Goal: Navigation & Orientation: Find specific page/section

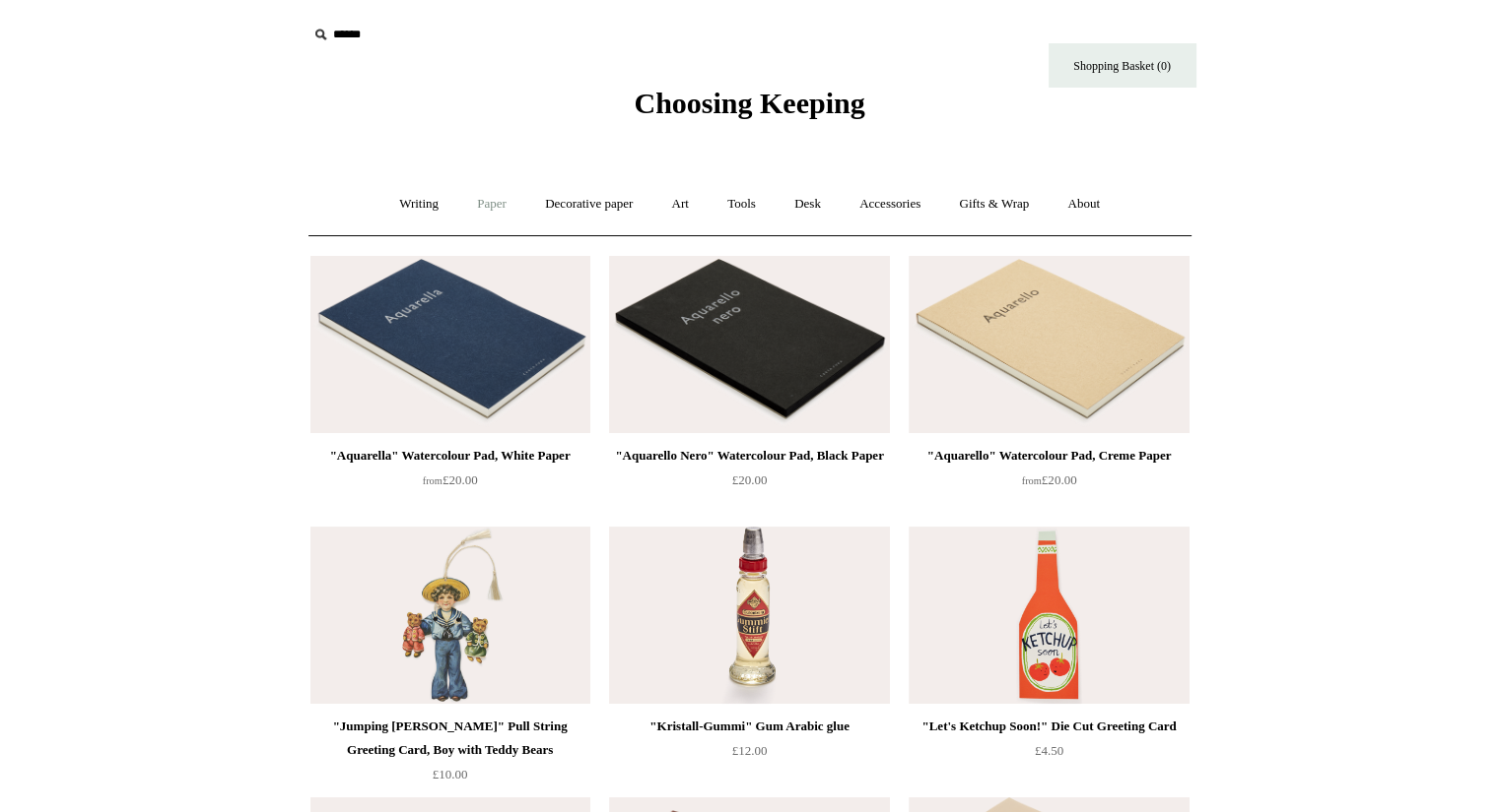
click at [473, 202] on link "Paper +" at bounding box center [491, 204] width 65 height 52
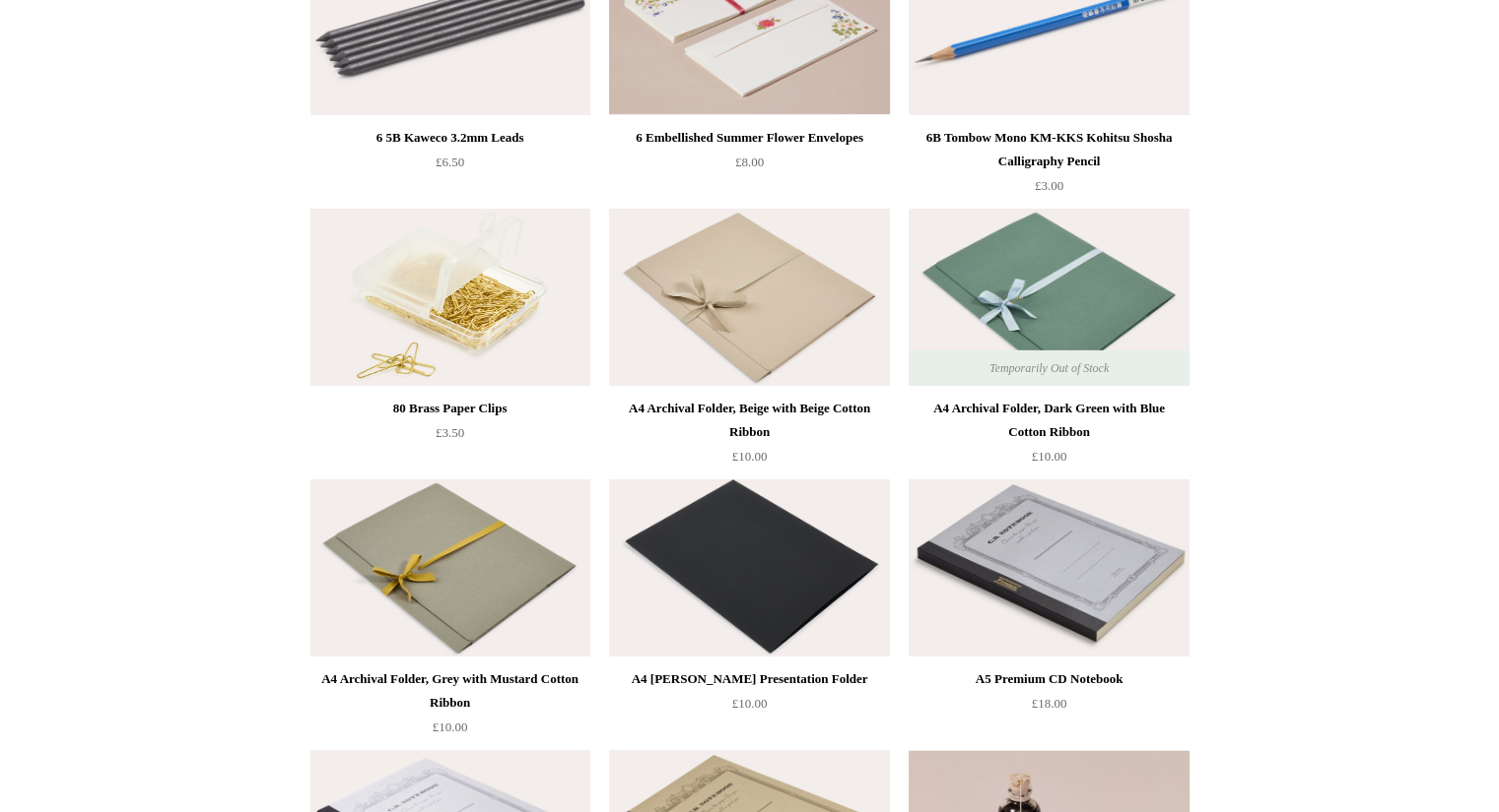
scroll to position [7320, 0]
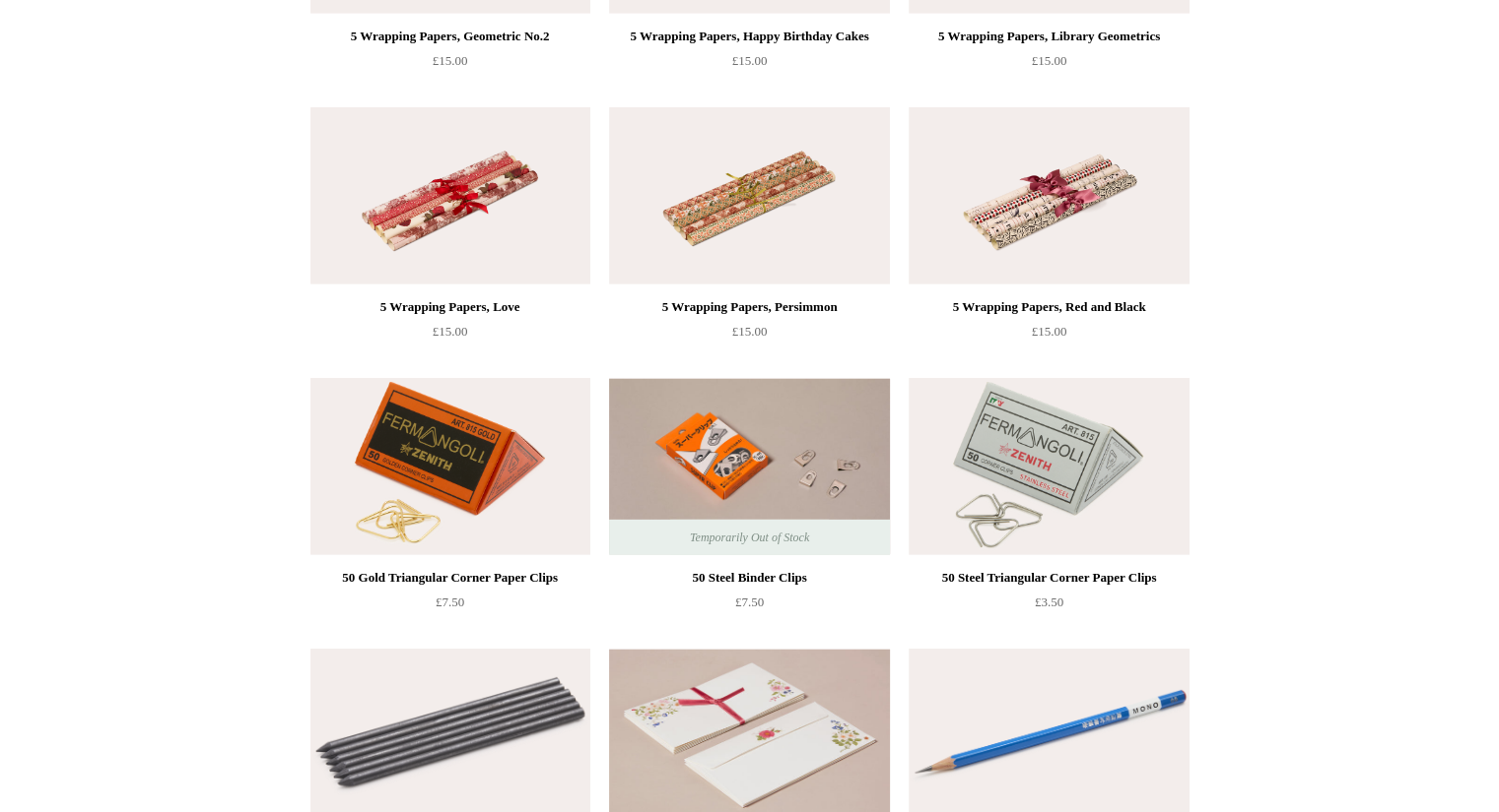
scroll to position [5187, 0]
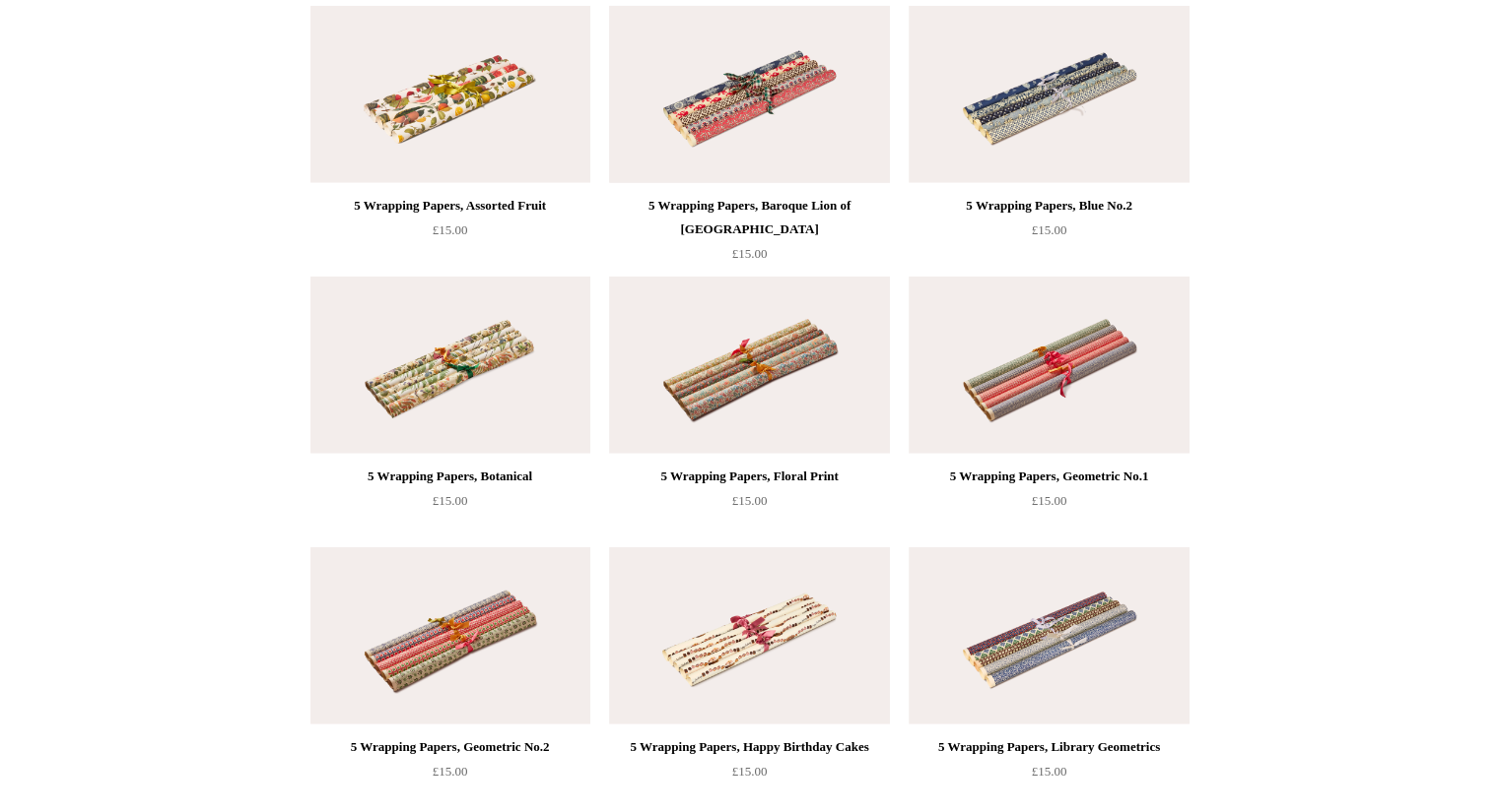
click at [729, 136] on img at bounding box center [749, 94] width 279 height 177
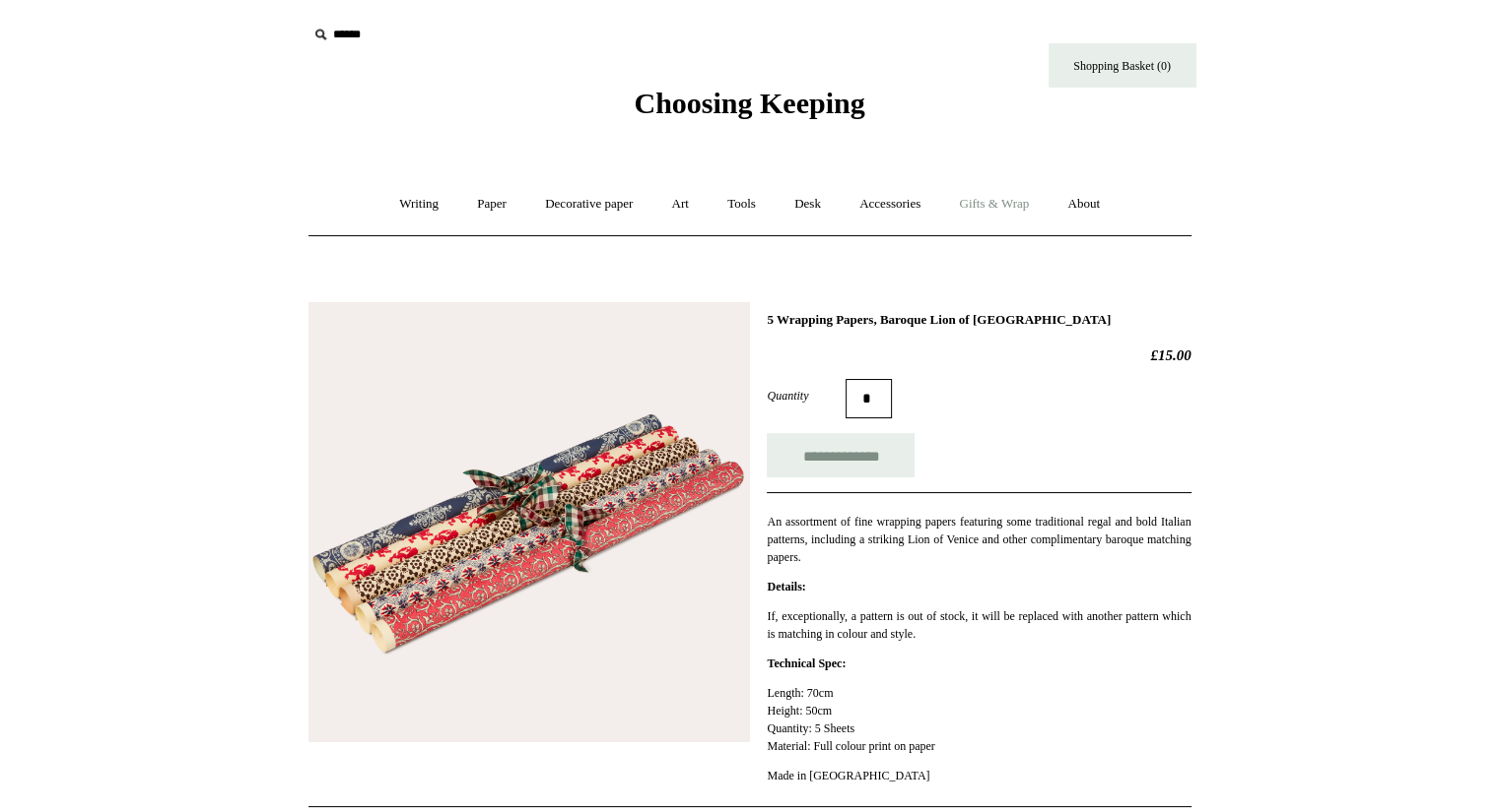
click at [1011, 200] on link "Gifts & Wrap +" at bounding box center [994, 204] width 105 height 52
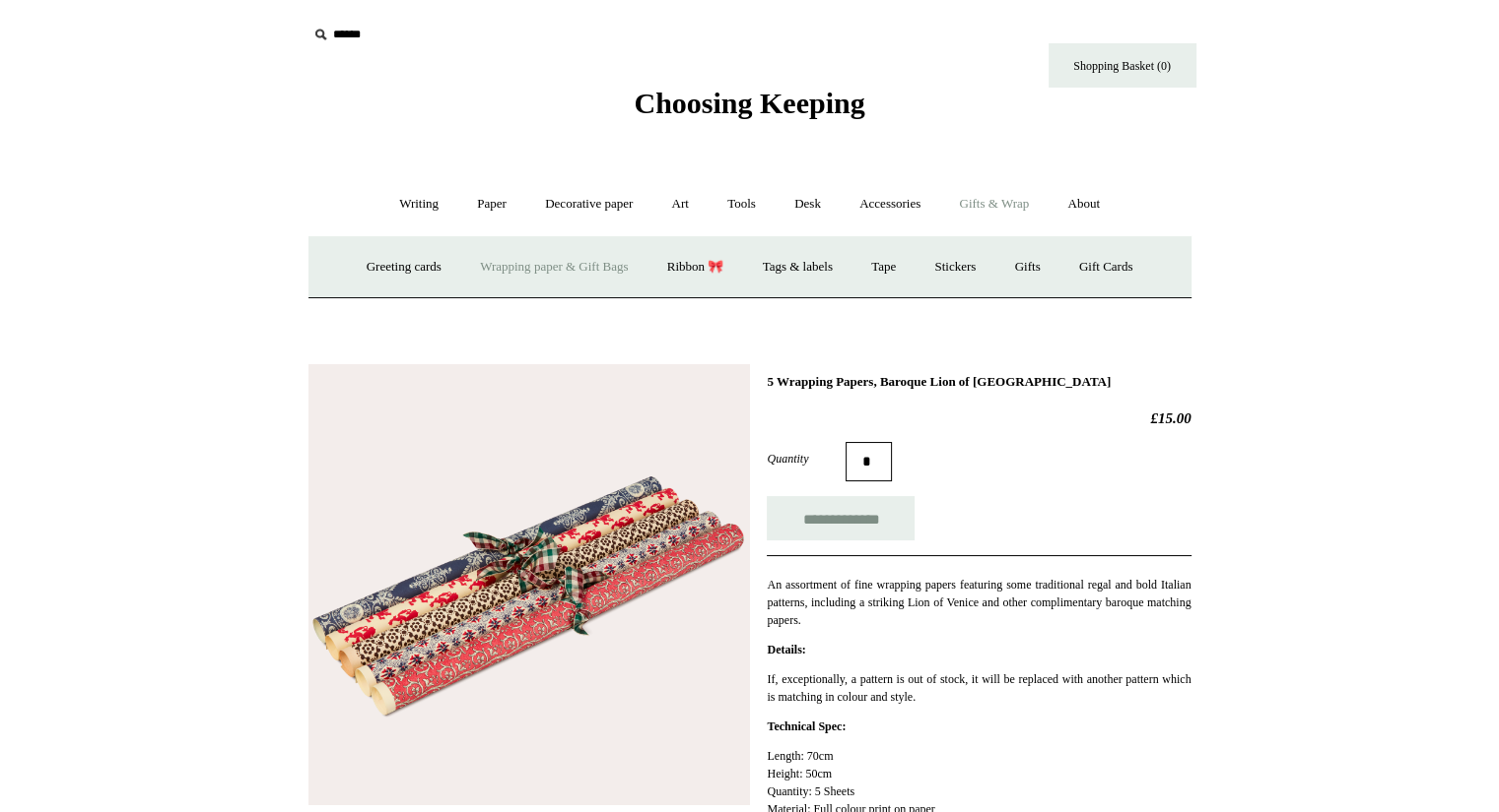
click at [522, 270] on link "Wrapping paper & Gift Bags" at bounding box center [553, 267] width 183 height 52
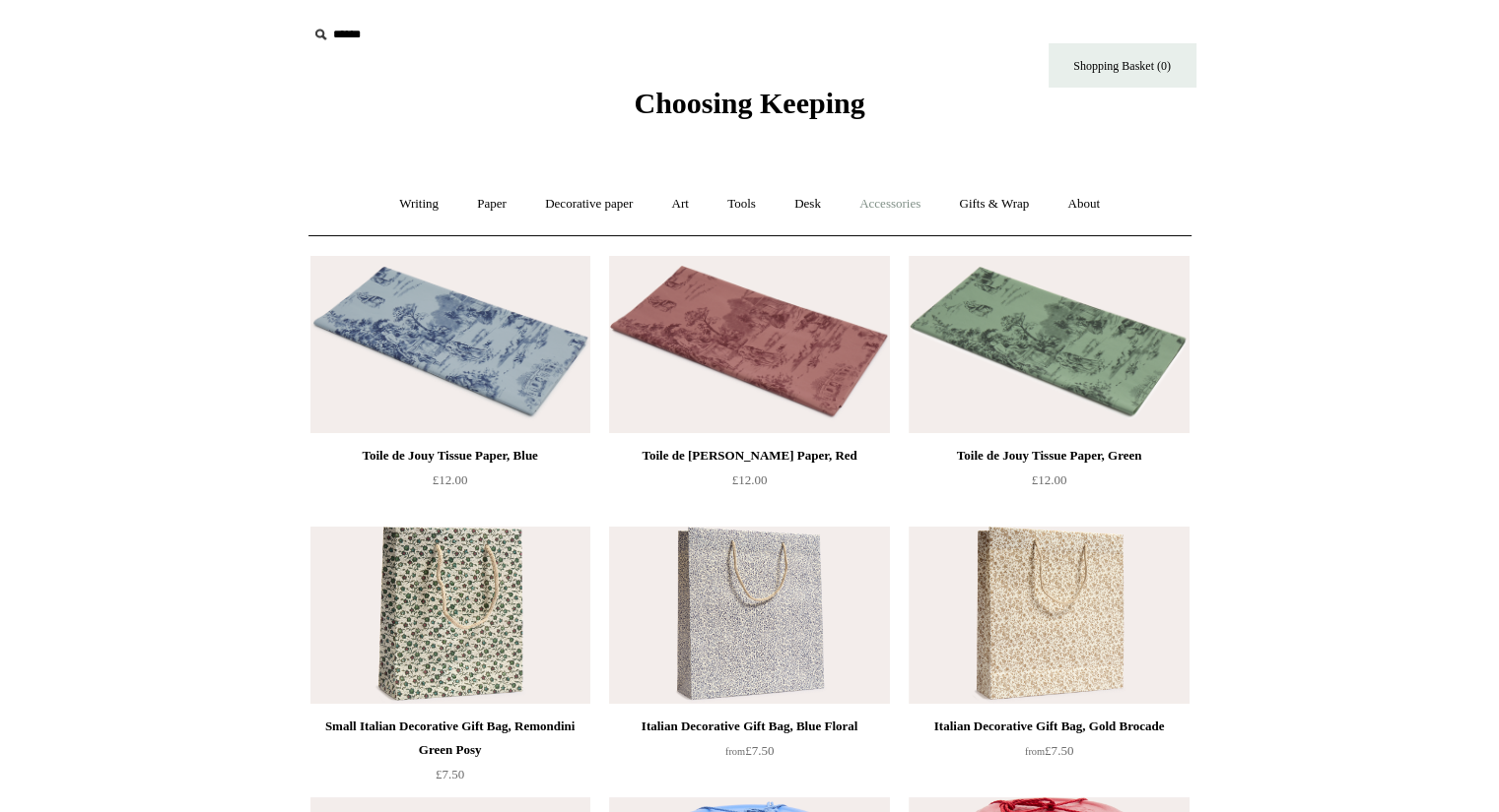
click at [903, 209] on link "Accessories +" at bounding box center [889, 204] width 96 height 52
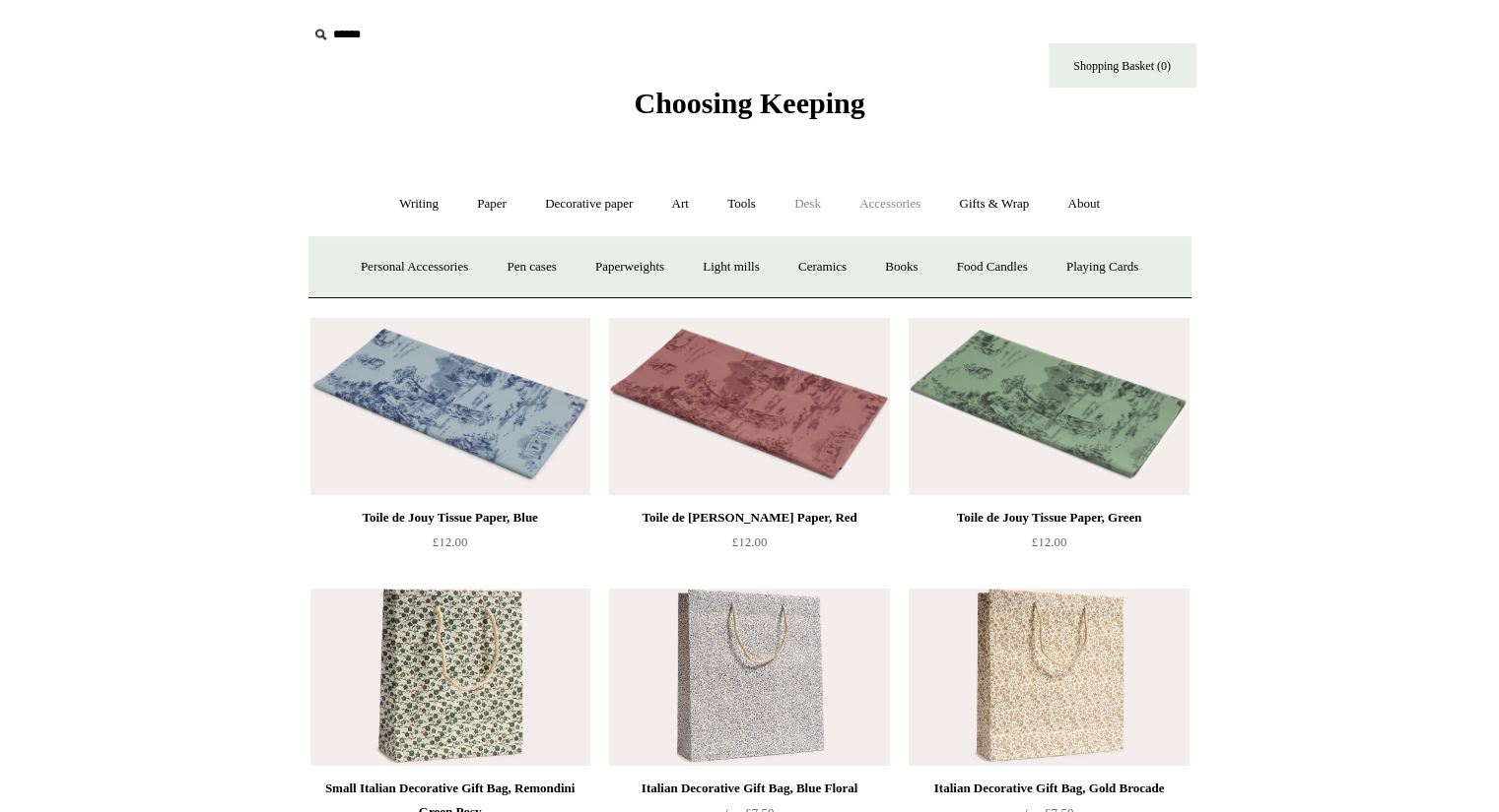
click at [816, 203] on link "Desk +" at bounding box center [807, 204] width 62 height 52
click at [418, 207] on link "Writing +" at bounding box center [419, 204] width 75 height 52
click at [612, 268] on link "Ballpoints etc. +" at bounding box center [621, 267] width 109 height 52
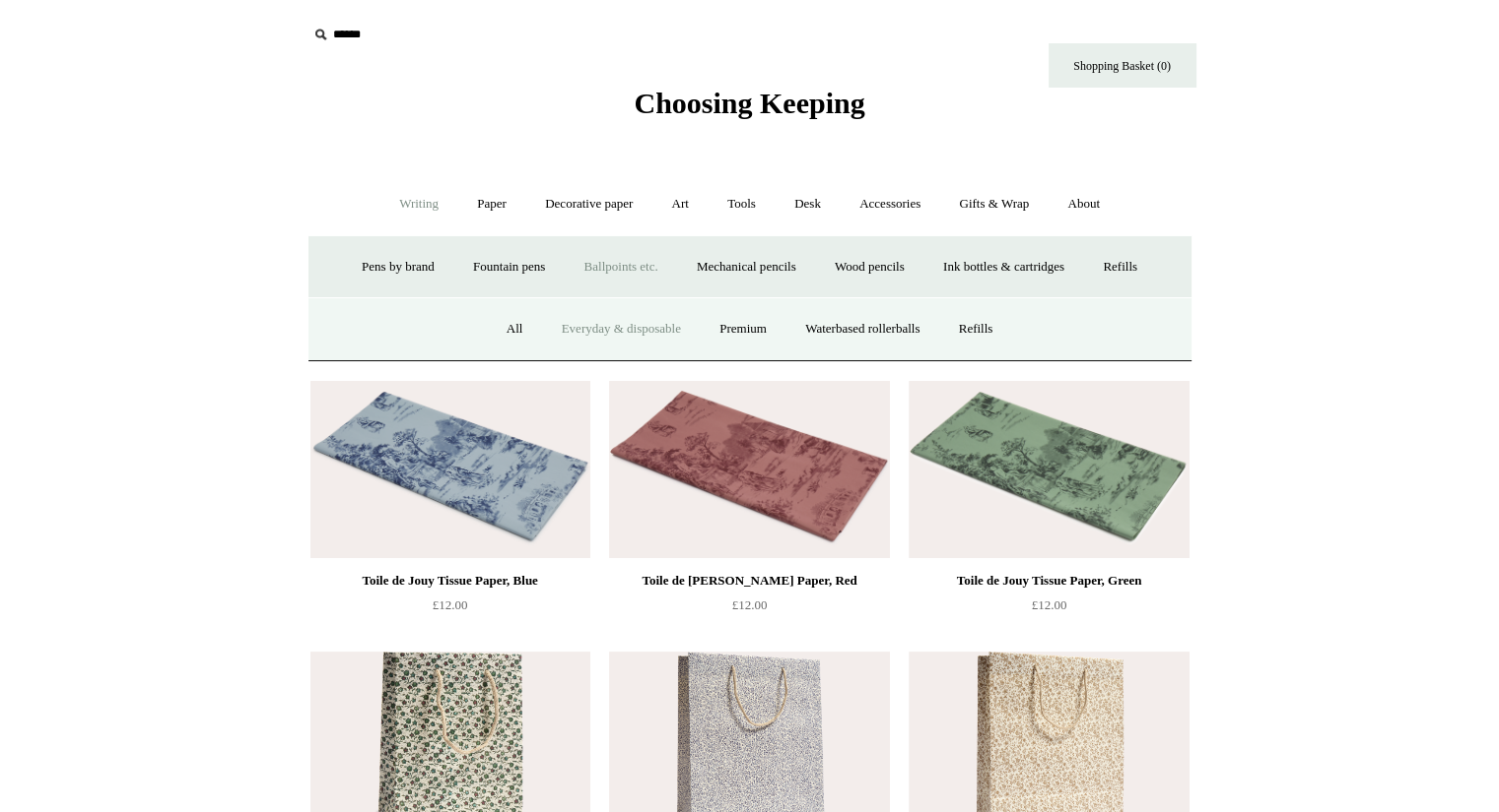
click at [607, 321] on link "Everyday & disposable" at bounding box center [621, 329] width 155 height 52
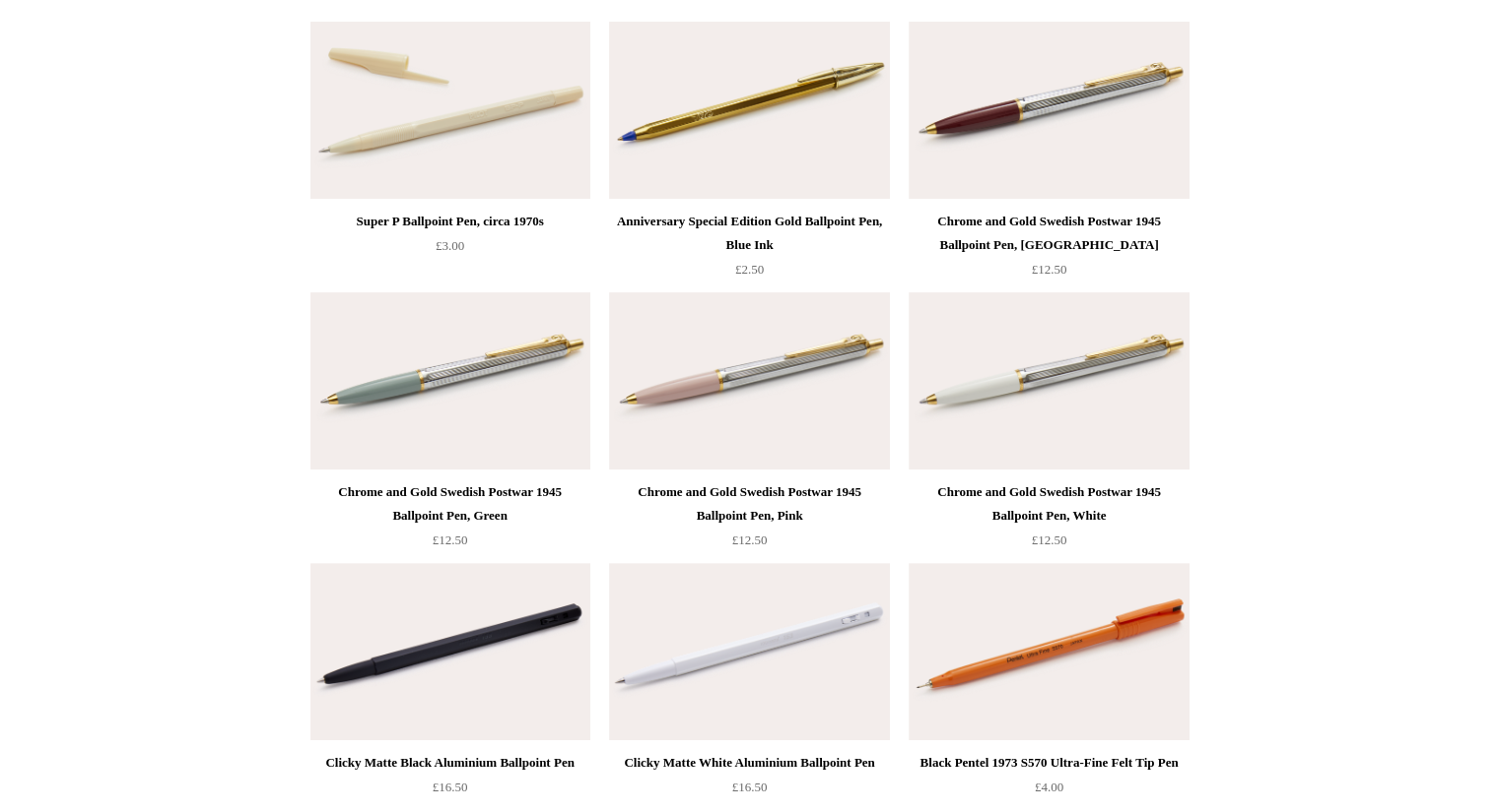
scroll to position [30, 0]
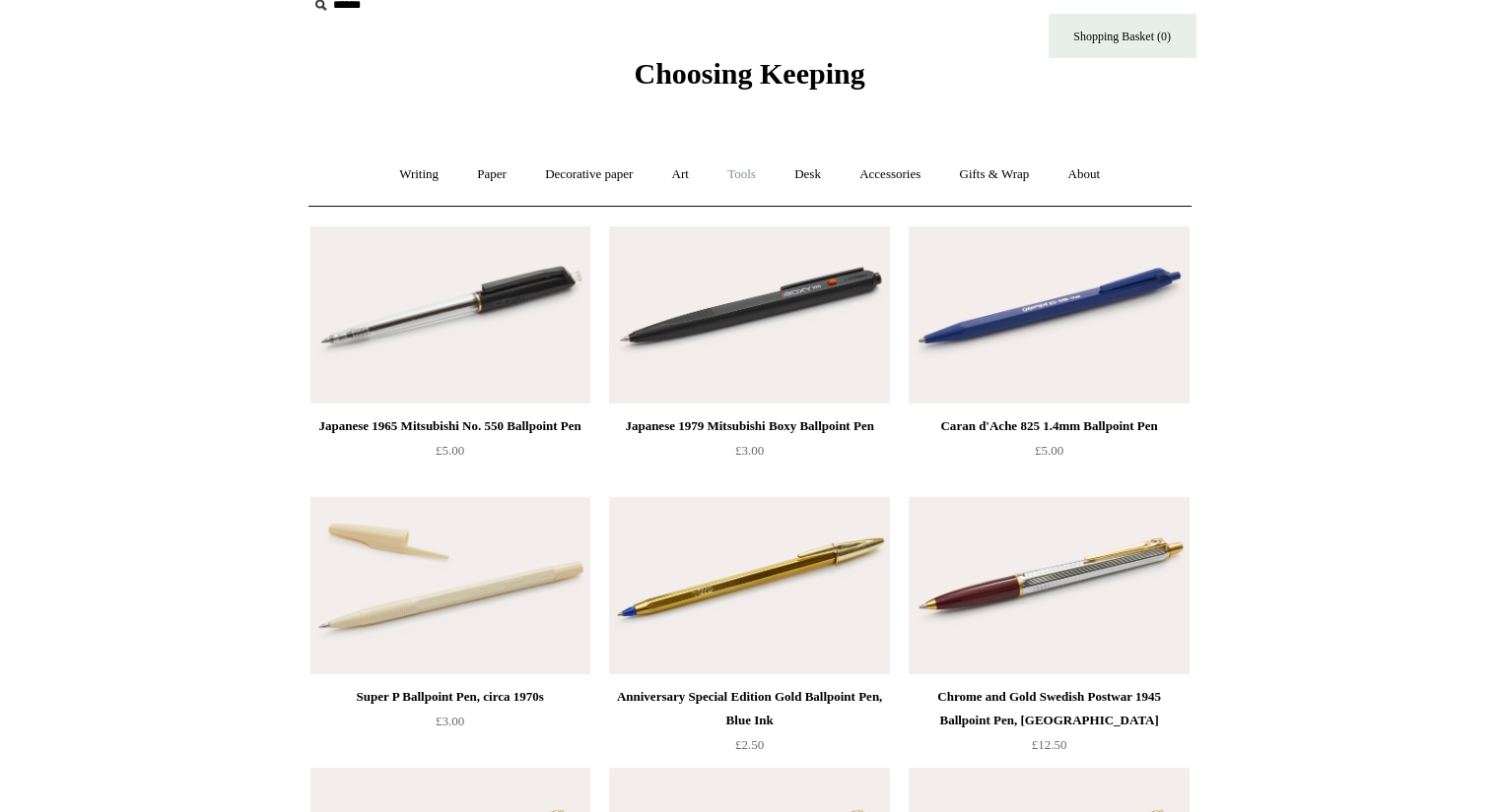
click at [745, 181] on link "Tools +" at bounding box center [741, 174] width 64 height 52
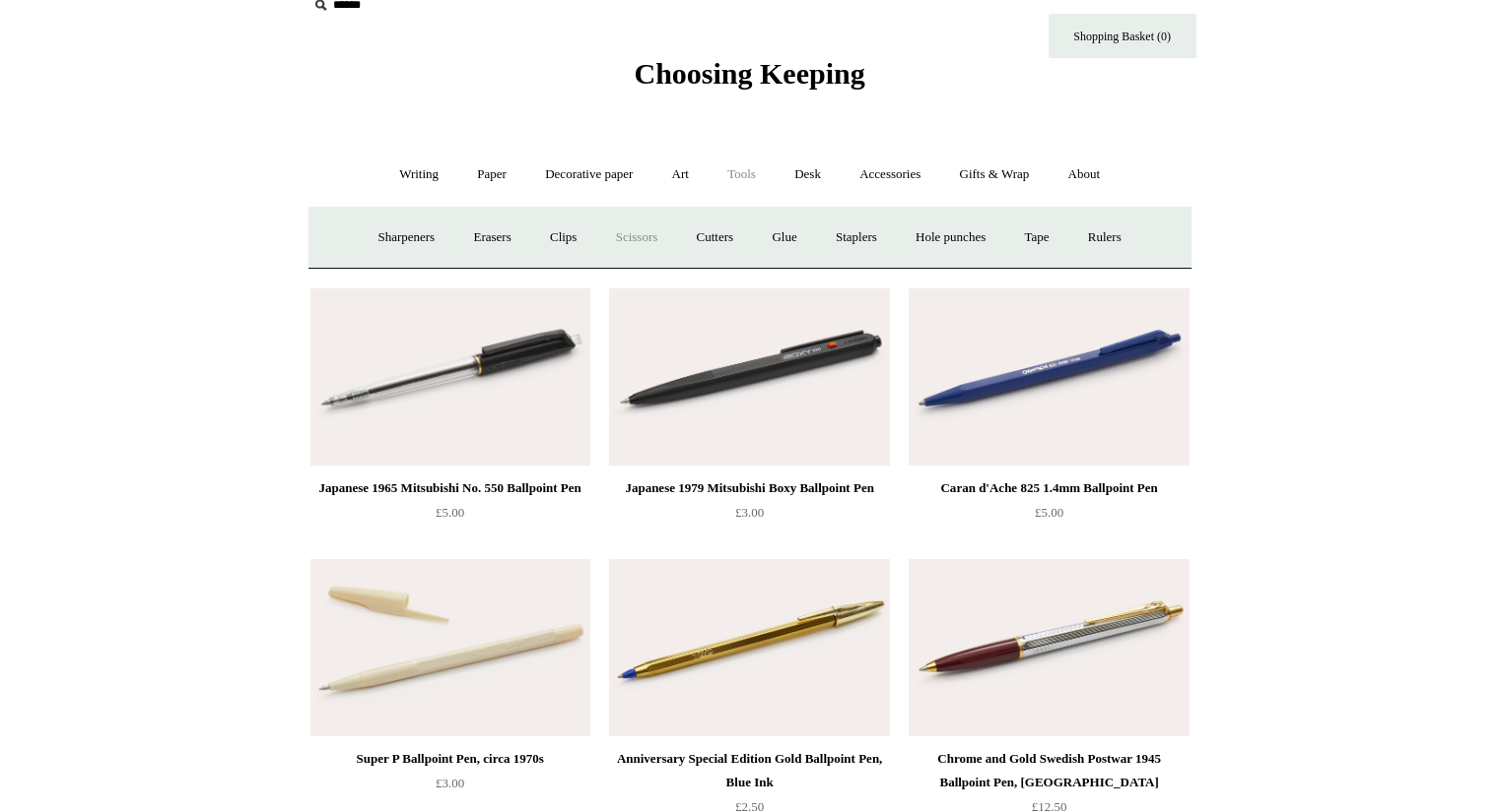
click at [633, 242] on link "Scissors" at bounding box center [637, 238] width 78 height 52
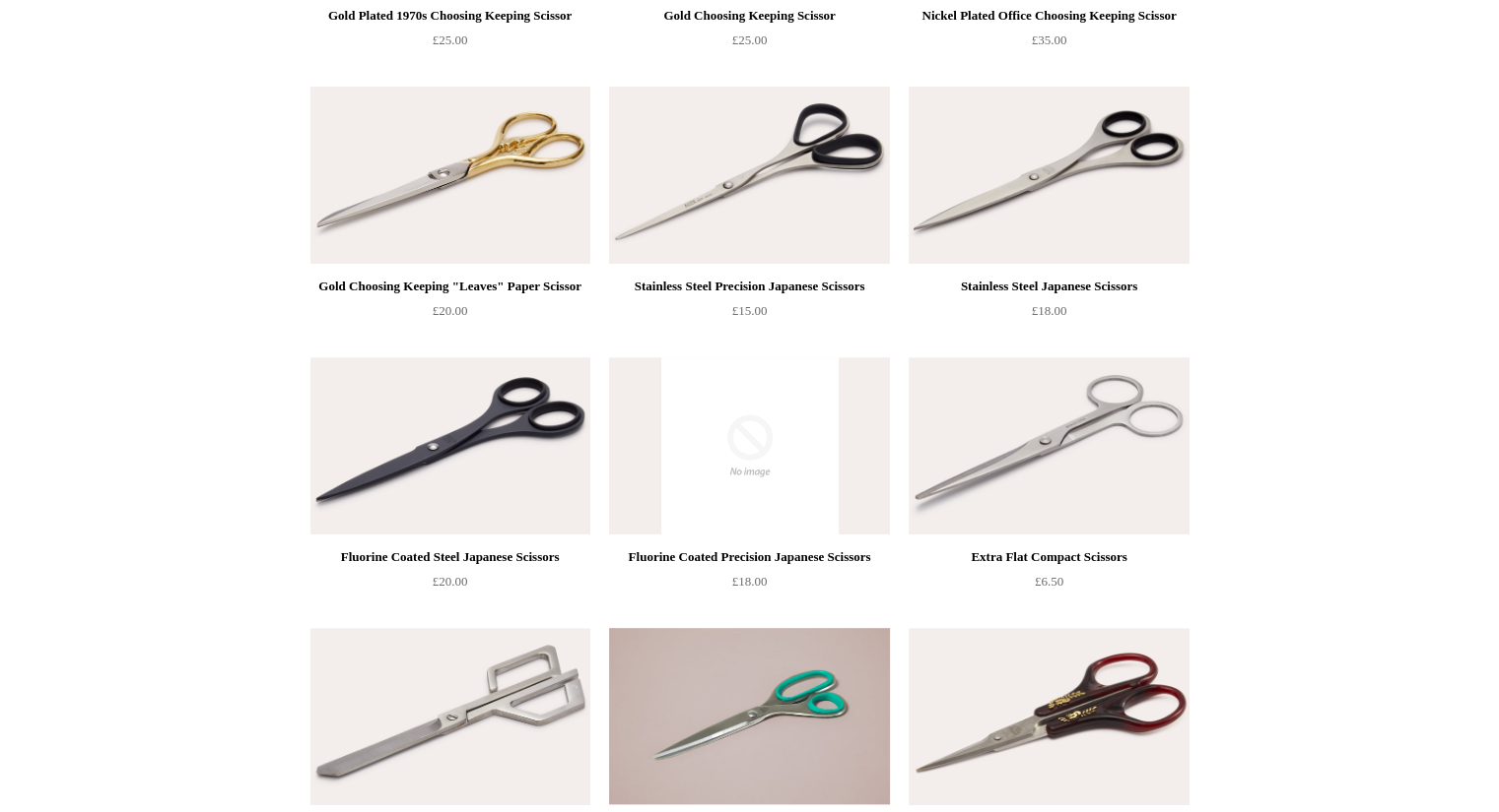
scroll to position [1385, 0]
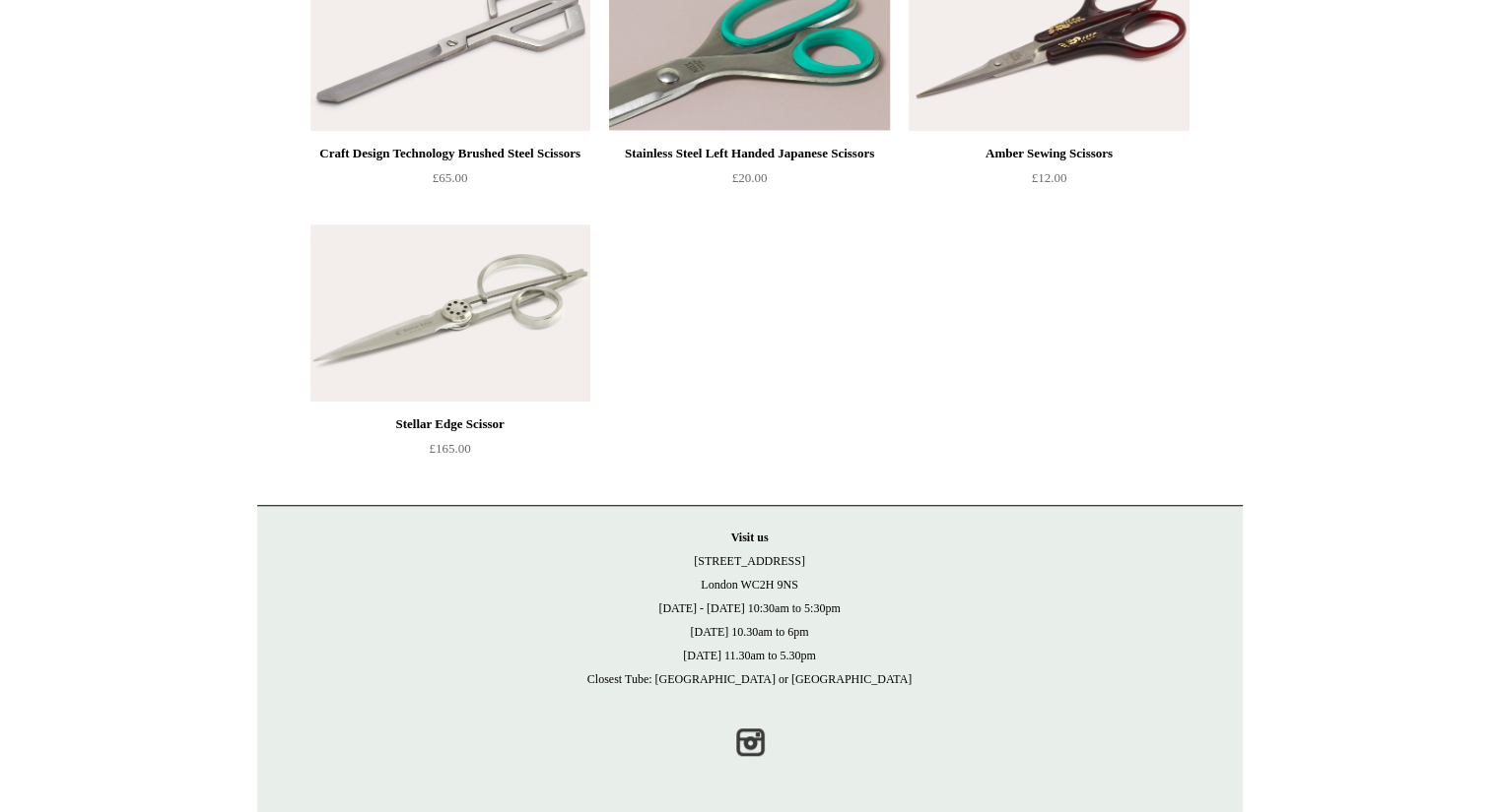
click at [792, 51] on img at bounding box center [749, 42] width 279 height 177
click at [767, 47] on img at bounding box center [749, 42] width 279 height 177
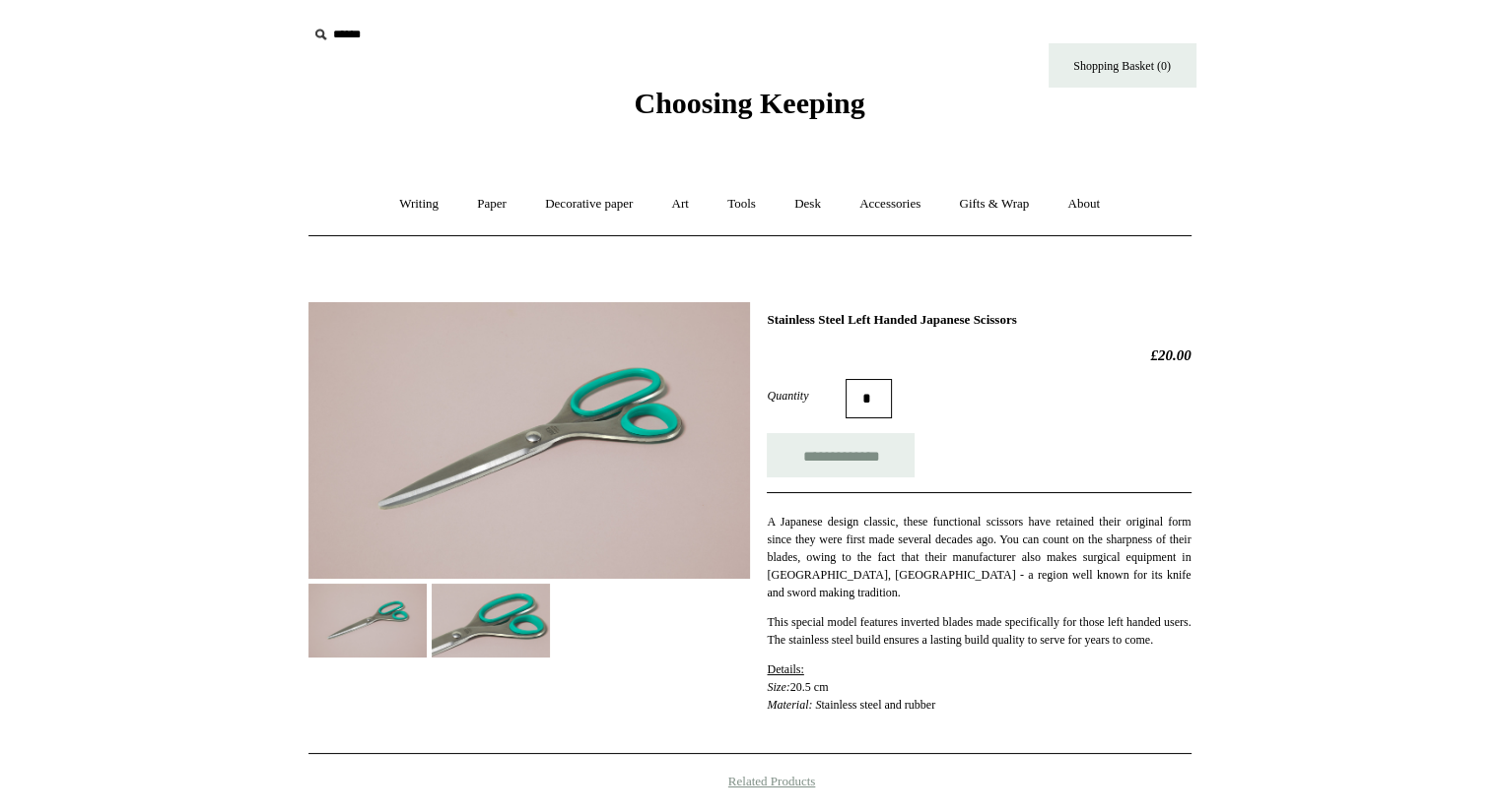
click at [498, 610] on img at bounding box center [490, 621] width 118 height 74
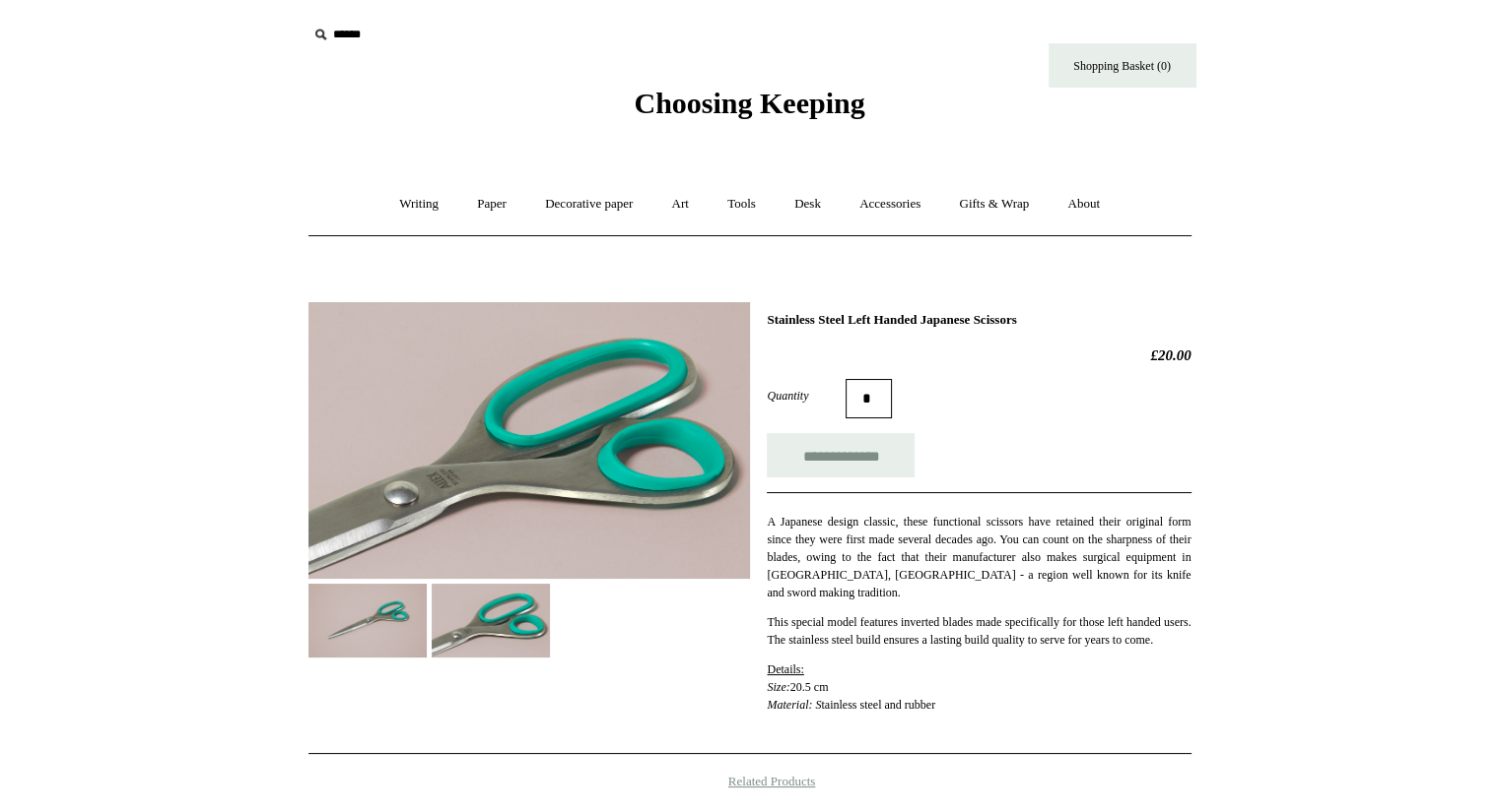
click at [401, 608] on img at bounding box center [367, 621] width 118 height 74
